Goal: Transaction & Acquisition: Book appointment/travel/reservation

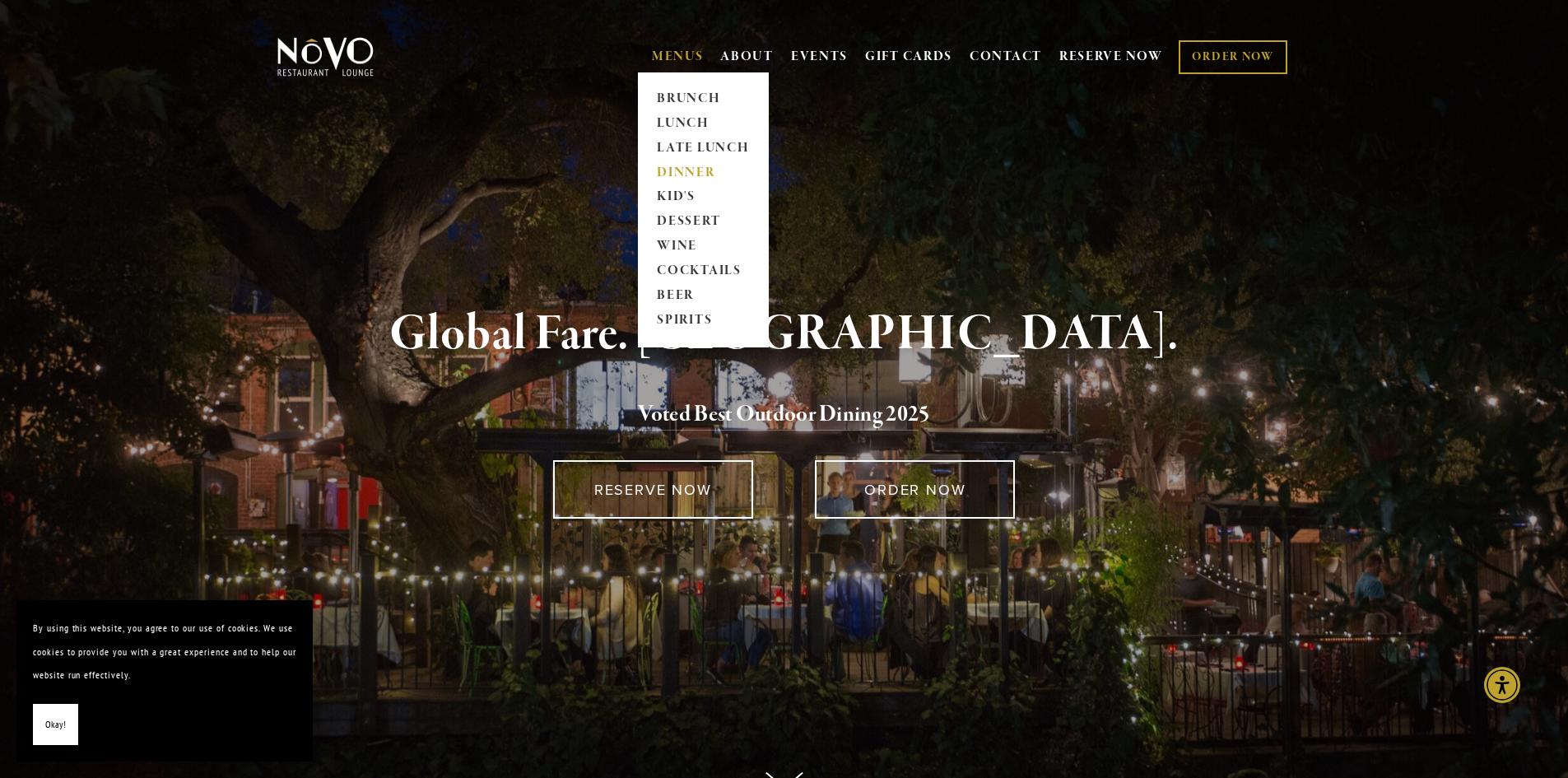
click at [659, 171] on link "DINNER" at bounding box center [703, 172] width 103 height 24
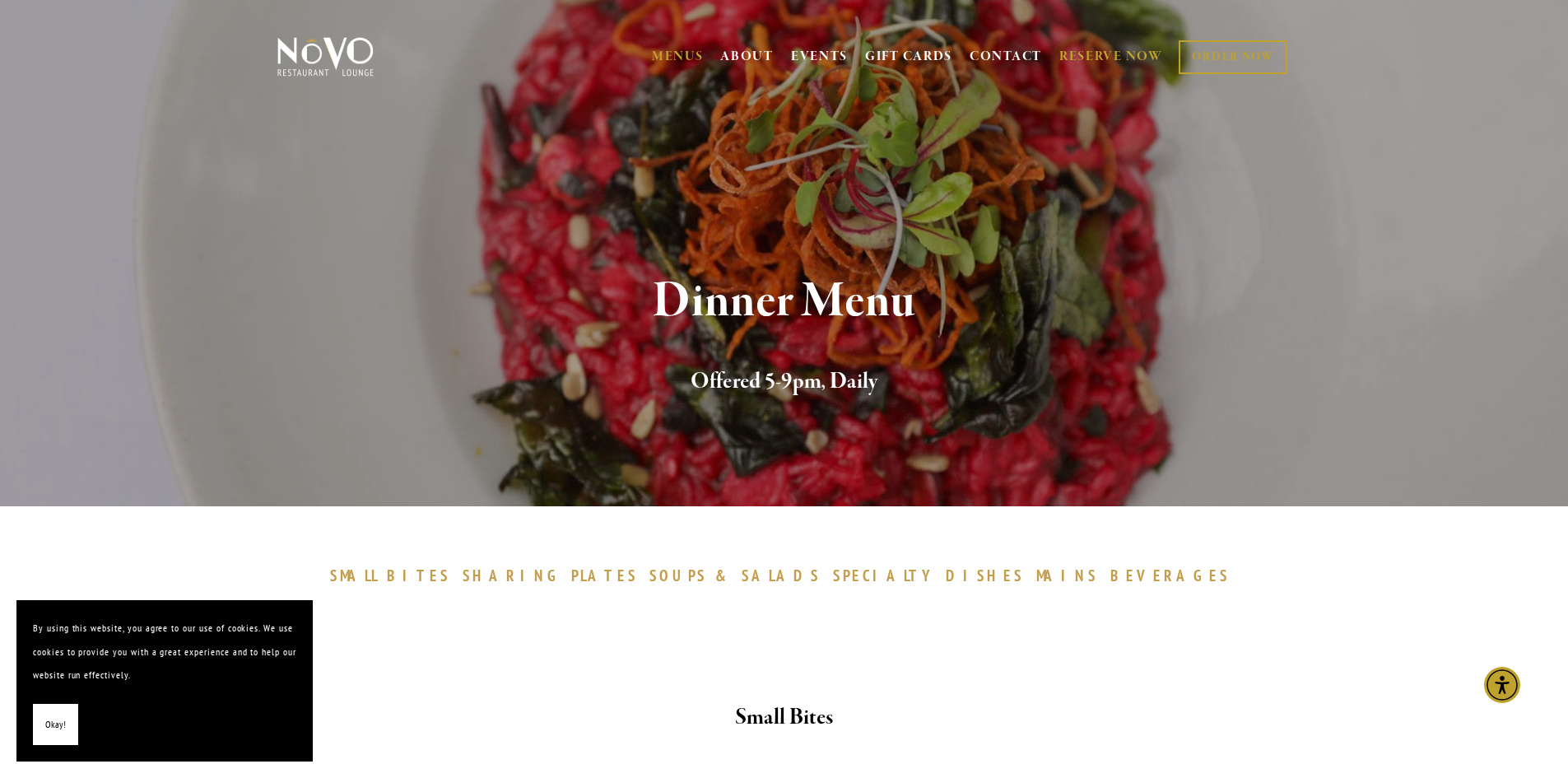
click at [1136, 48] on link "RESERVE NOW" at bounding box center [1111, 57] width 104 height 31
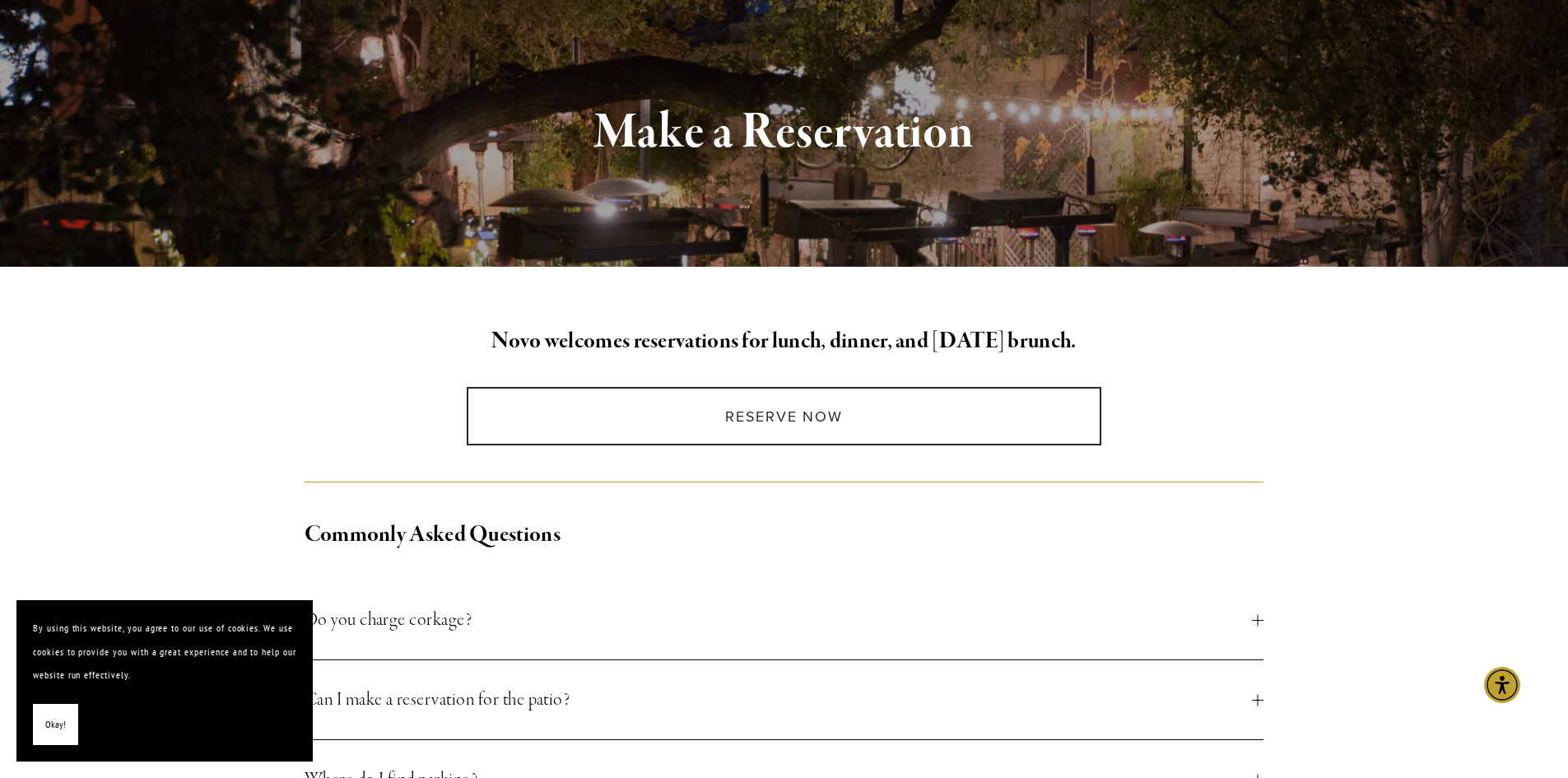
scroll to position [165, 0]
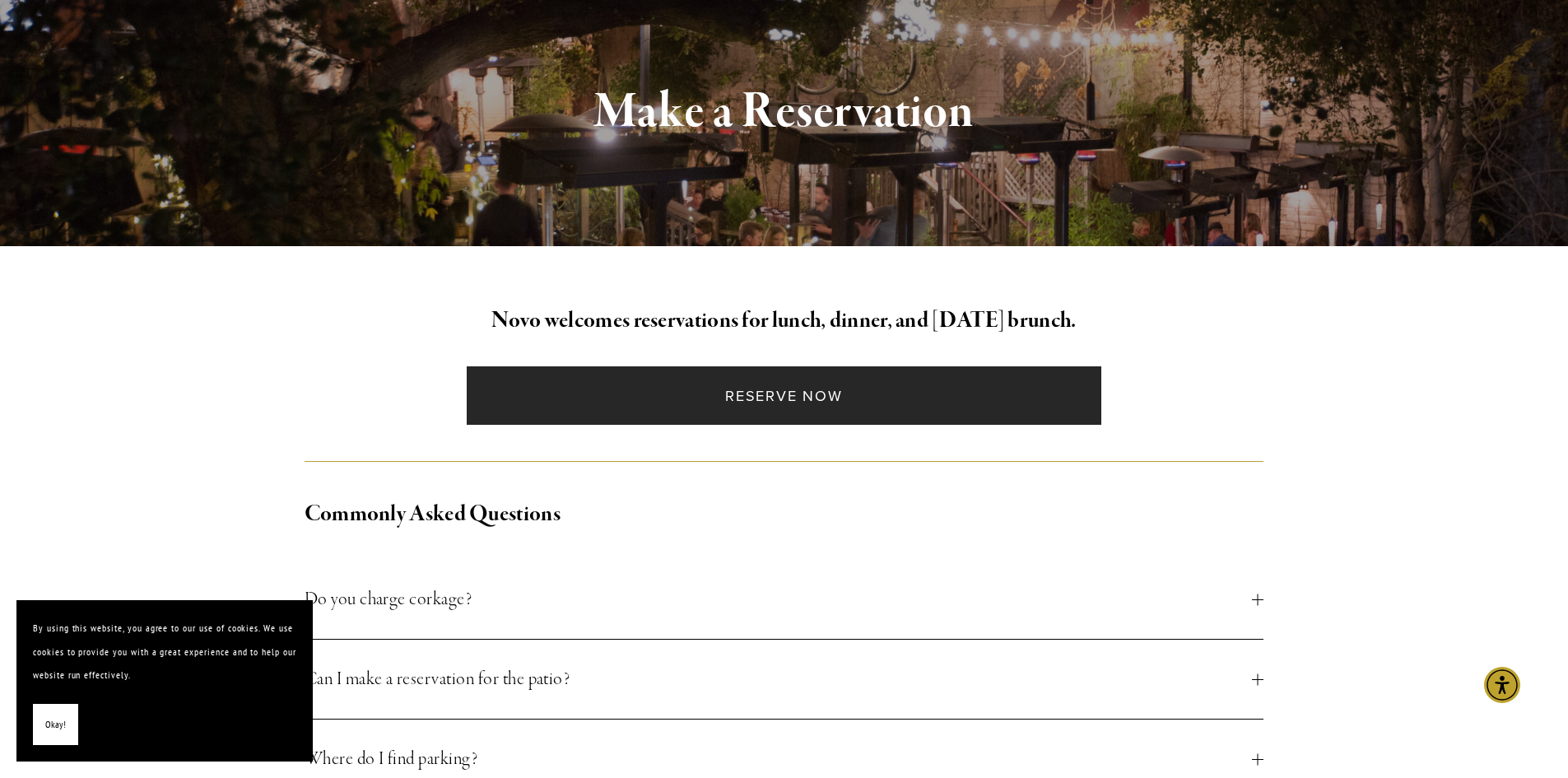
click at [860, 386] on link "Reserve Now" at bounding box center [784, 396] width 635 height 58
